Goal: Communication & Community: Answer question/provide support

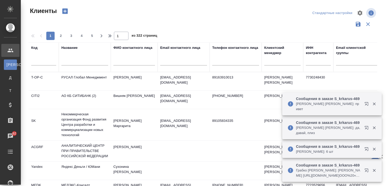
select select "RU"
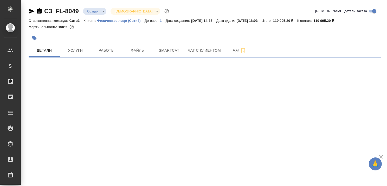
select select "RU"
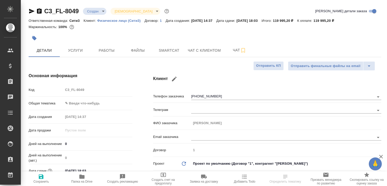
type textarea "x"
type input "Юридический"
click at [205, 52] on span "Чат с клиентом" at bounding box center [204, 50] width 33 height 6
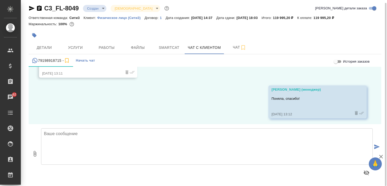
scroll to position [1049, 0]
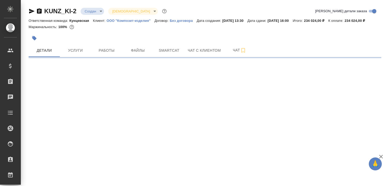
select select "RU"
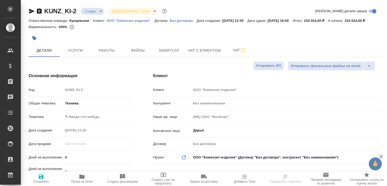
type textarea "x"
click at [206, 54] on span "Чат с клиентом" at bounding box center [204, 50] width 33 height 6
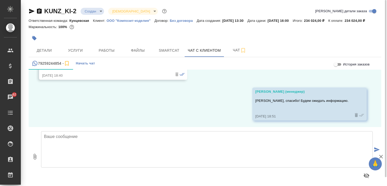
scroll to position [630, 0]
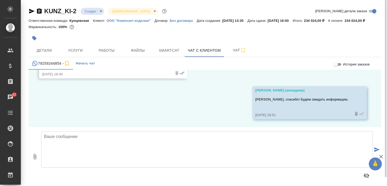
click at [101, 146] on textarea at bounding box center [206, 149] width 331 height 36
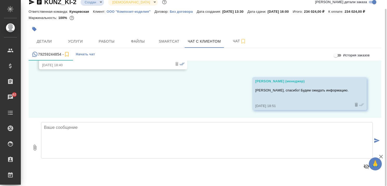
click at [90, 137] on textarea at bounding box center [206, 140] width 331 height 36
type textarea "[PERSON_NAME], добрый день! Во вложении обновленная смета на все расходы, добав…"
